Goal: Transaction & Acquisition: Purchase product/service

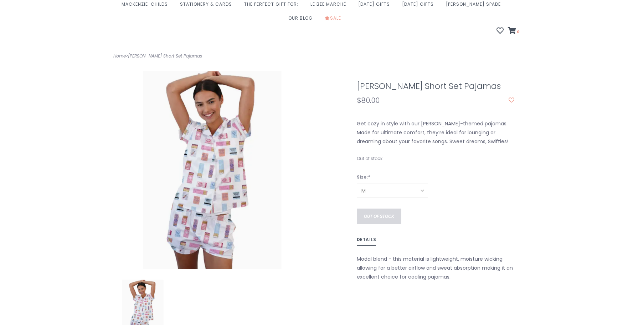
scroll to position [86, 0]
click at [420, 182] on select "S M L" at bounding box center [392, 189] width 71 height 14
select select "L"
click at [357, 182] on select "S M L" at bounding box center [392, 189] width 71 height 14
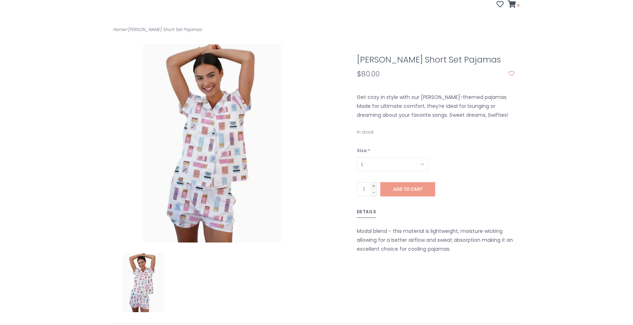
scroll to position [112, 0]
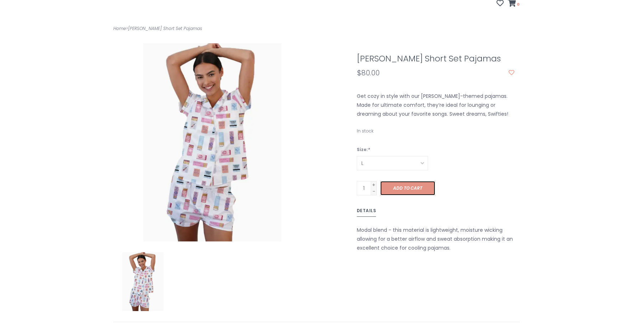
click at [413, 185] on span "Add to cart" at bounding box center [407, 188] width 29 height 6
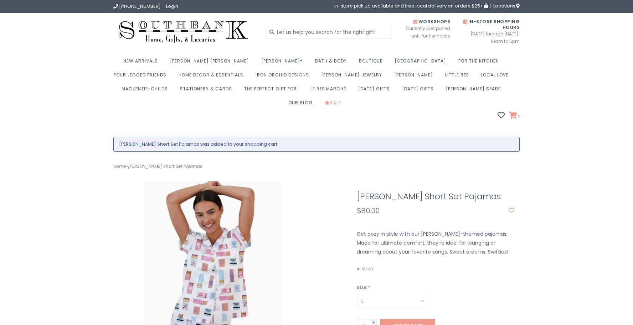
click at [514, 112] on icon at bounding box center [513, 115] width 8 height 7
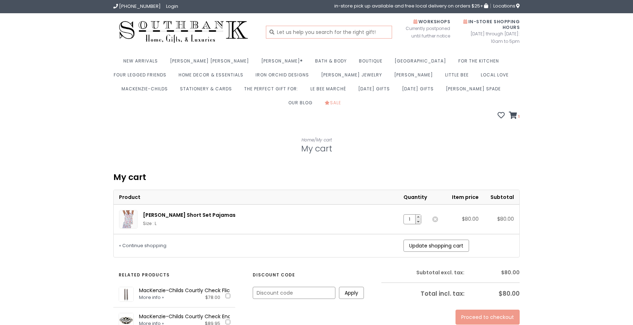
click at [314, 34] on input "text" at bounding box center [329, 32] width 127 height 13
type input "taylor swift"
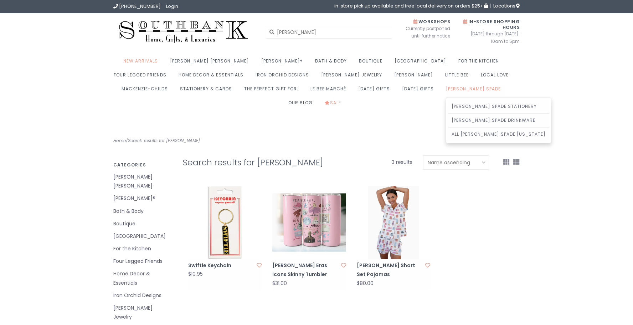
click at [446, 87] on link "[PERSON_NAME] Spade" at bounding box center [475, 91] width 58 height 14
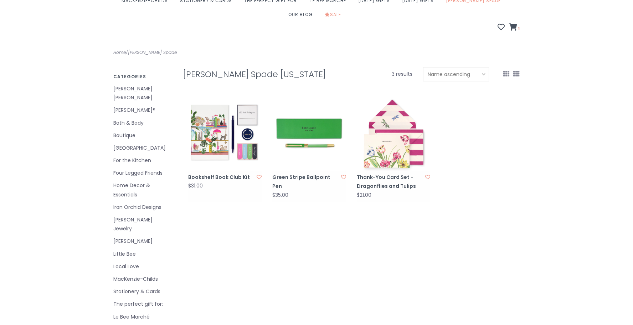
scroll to position [90, 0]
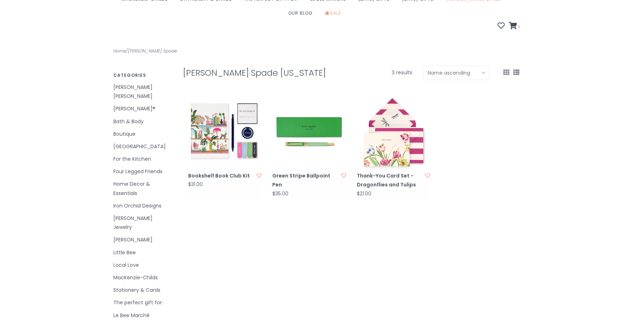
click at [142, 273] on link "MacKenzie-Childs" at bounding box center [142, 277] width 59 height 9
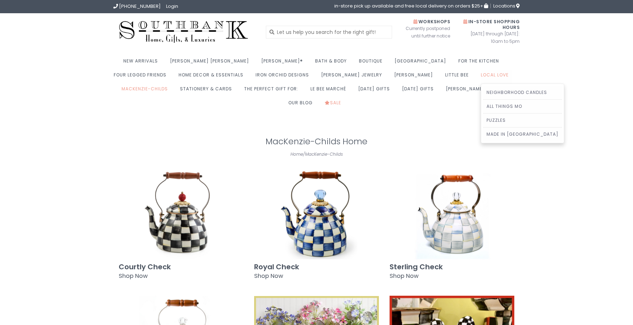
click at [481, 75] on link "Local Love" at bounding box center [496, 77] width 31 height 14
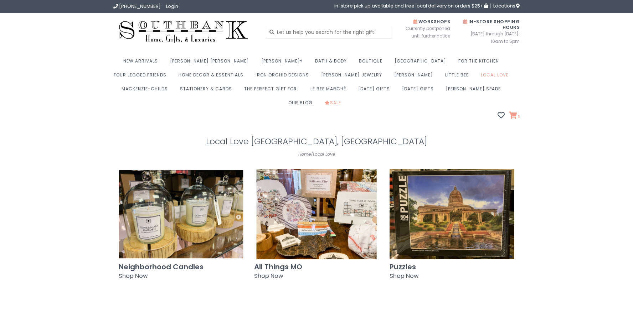
click at [517, 112] on icon at bounding box center [513, 115] width 8 height 7
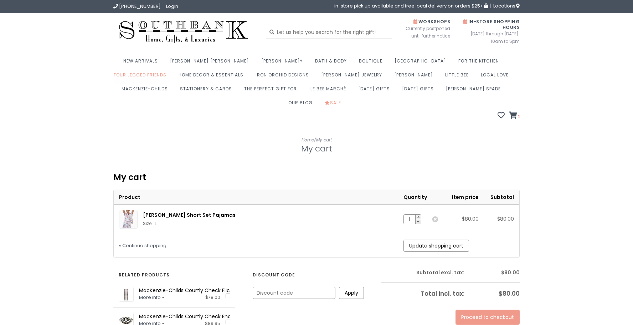
click at [170, 70] on link "Four Legged Friends" at bounding box center [142, 77] width 56 height 14
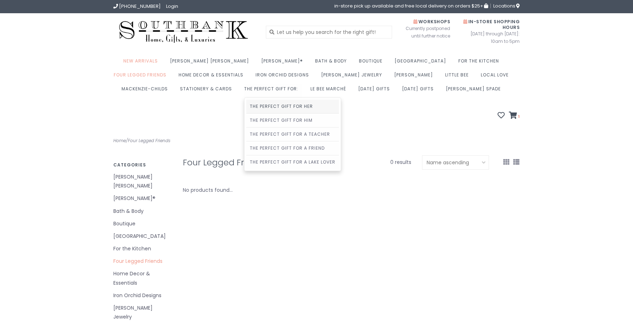
click at [246, 106] on link "The Perfect Gift For Her" at bounding box center [292, 107] width 93 height 14
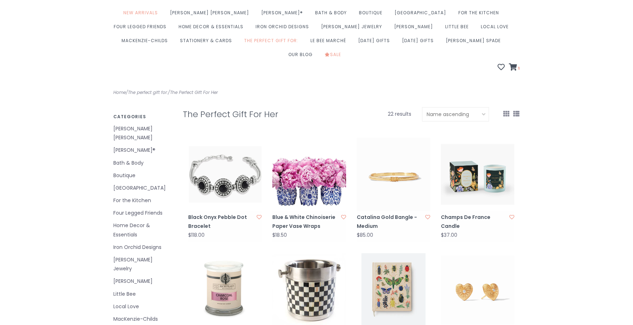
scroll to position [47, 0]
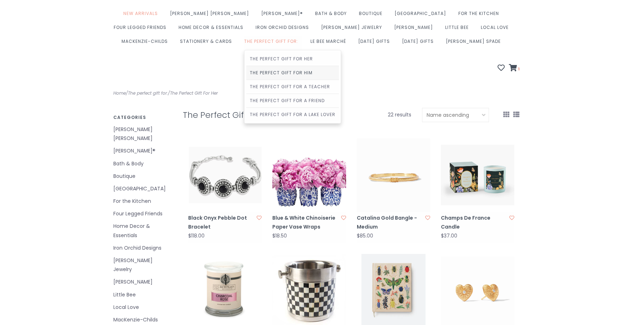
click at [246, 72] on link "The Perfect Gift For Him" at bounding box center [292, 73] width 93 height 14
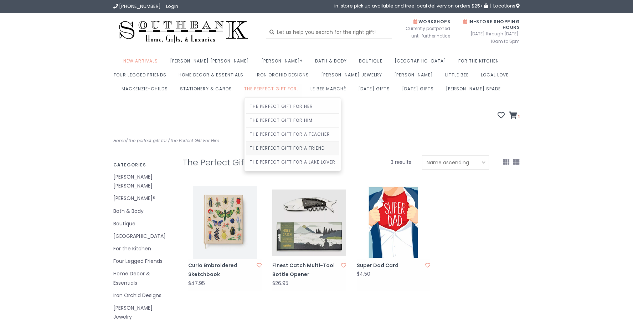
click at [246, 146] on link "The Perfect Gift For A Friend" at bounding box center [292, 148] width 93 height 14
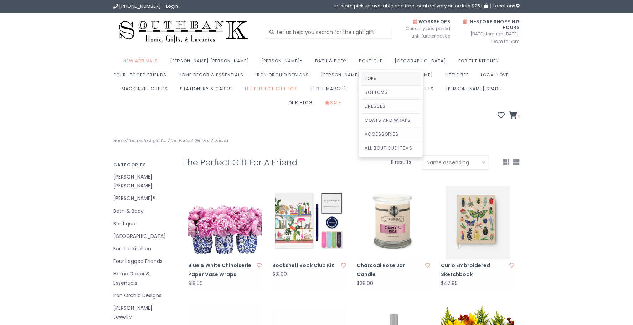
click at [361, 79] on link "Tops" at bounding box center [391, 79] width 60 height 14
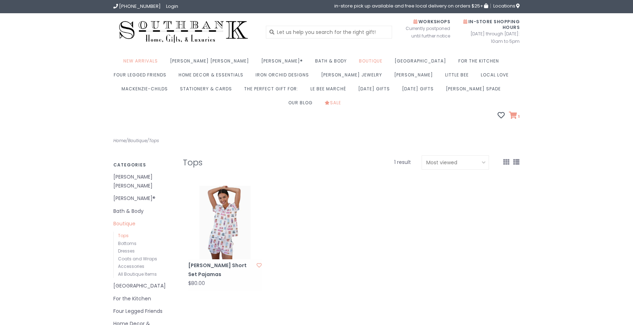
click at [516, 112] on icon at bounding box center [513, 115] width 8 height 7
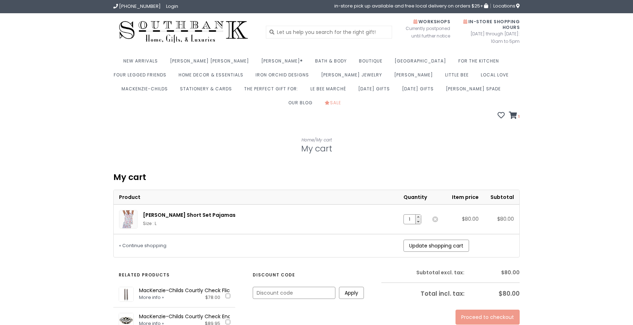
click at [495, 309] on link "Proceed to checkout" at bounding box center [488, 316] width 64 height 15
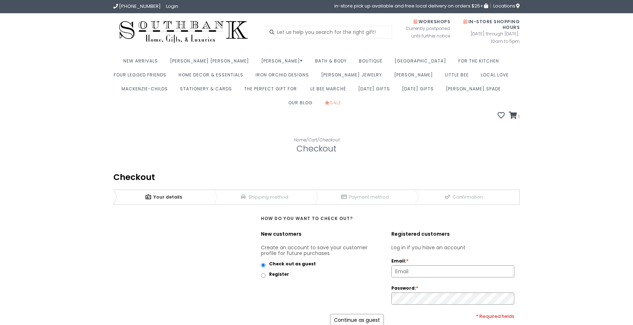
click at [426, 265] on input "Email: *" at bounding box center [453, 270] width 122 height 11
click at [330, 276] on div "Create an account to save your customer profile for future purchases Check out …" at bounding box center [322, 273] width 123 height 58
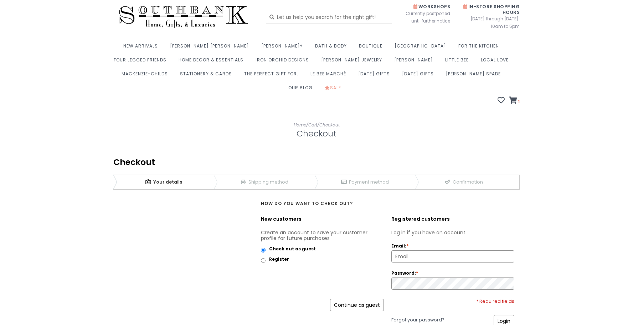
scroll to position [16, 0]
click at [263, 257] on input "Register" at bounding box center [263, 259] width 5 height 5
radio input "true"
click at [414, 250] on input "Email: *" at bounding box center [453, 255] width 122 height 11
click at [337, 269] on div "Create an account to save your customer profile for future purchases Check out …" at bounding box center [322, 258] width 123 height 58
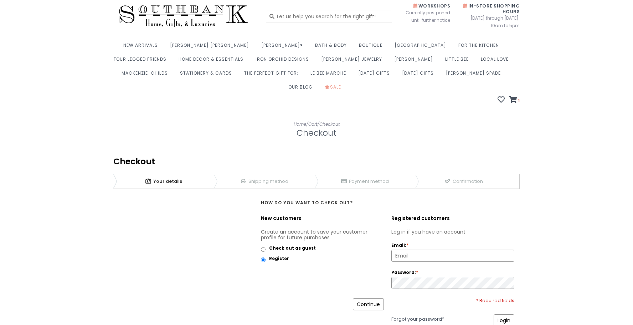
click at [367, 298] on link "Continue" at bounding box center [368, 304] width 31 height 12
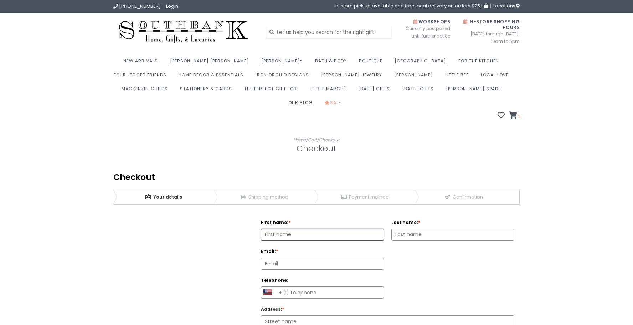
click at [276, 229] on input "First name: *" at bounding box center [322, 234] width 122 height 11
type input "Suzanne R"
type input "Babovac"
type input "toner13@comcast.net"
select select "AS|1"
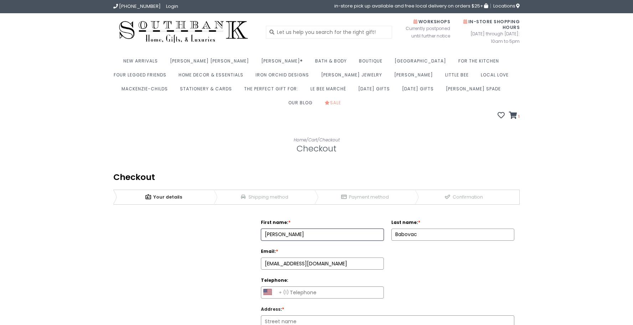
type input "3093707291"
type input "4023 W Talus Ct"
type input "61615-8903"
type input "Peoria"
select select "4178"
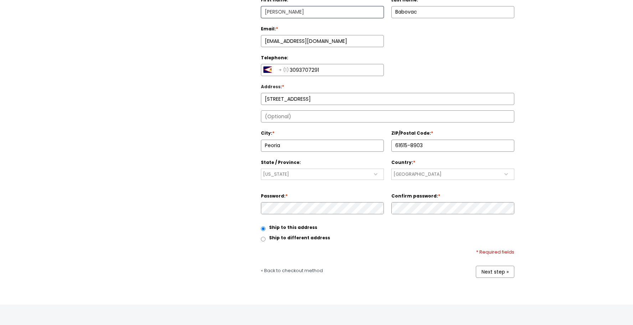
scroll to position [225, 0]
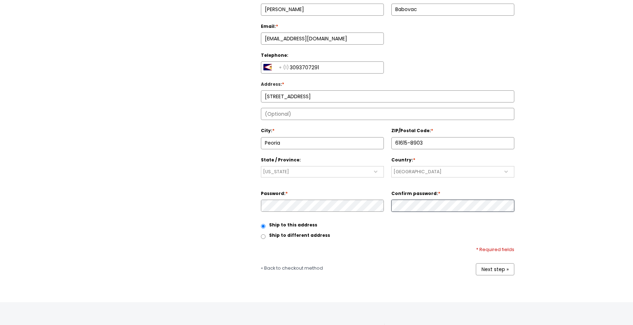
click at [487, 263] on link "Next step »" at bounding box center [495, 269] width 39 height 12
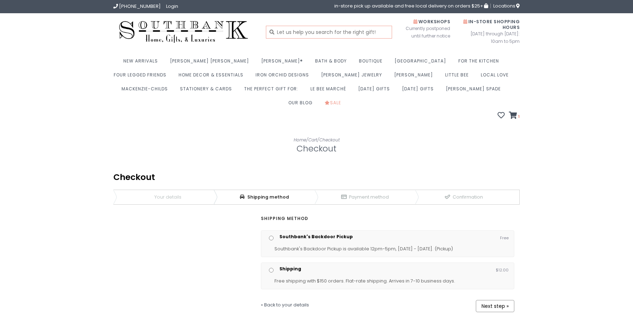
click at [299, 35] on input "text" at bounding box center [329, 32] width 127 height 13
type input "[PERSON_NAME] pajamas"
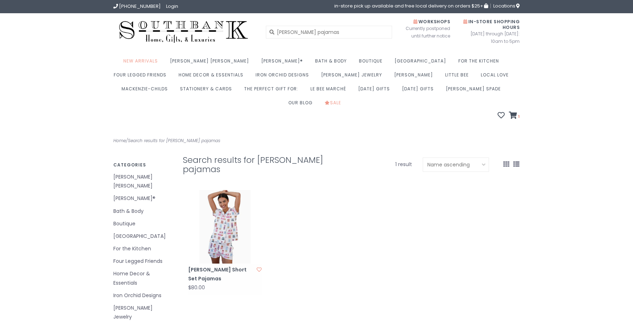
click at [223, 210] on img at bounding box center [224, 226] width 73 height 73
